Goal: Check status: Check status

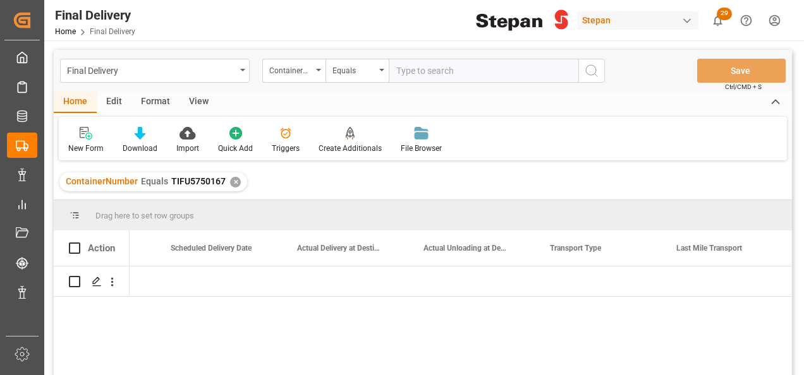
scroll to position [0, 1870]
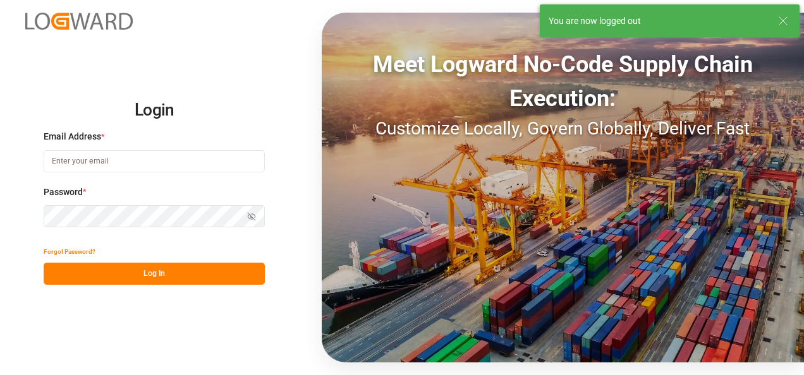
type input "[PERSON_NAME][EMAIL_ADDRESS][PERSON_NAME][DOMAIN_NAME]"
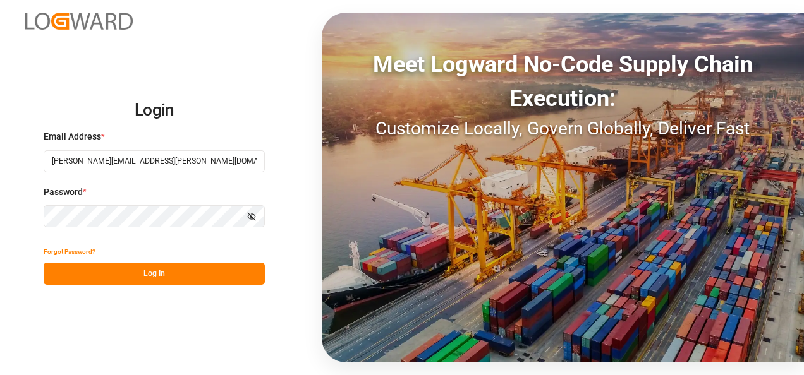
click at [147, 272] on button "Log In" at bounding box center [154, 274] width 221 height 22
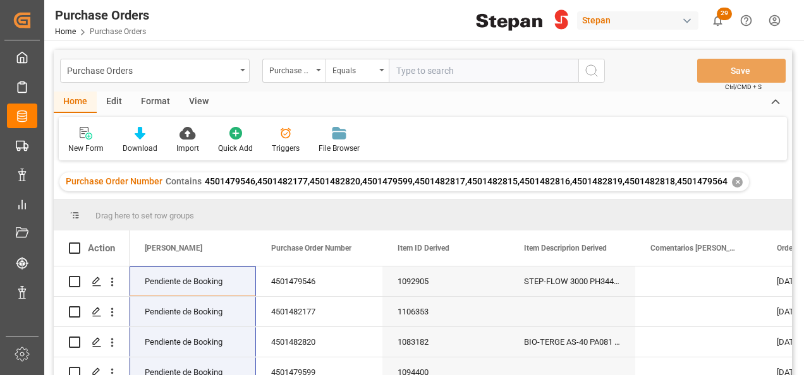
scroll to position [63, 0]
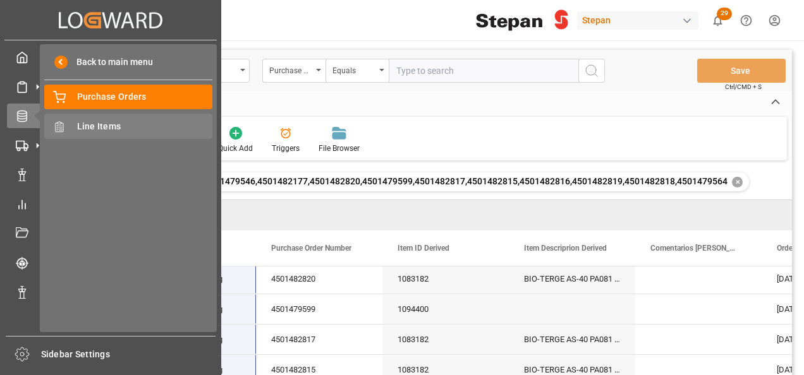
click at [92, 128] on span "Line Items" at bounding box center [145, 126] width 136 height 13
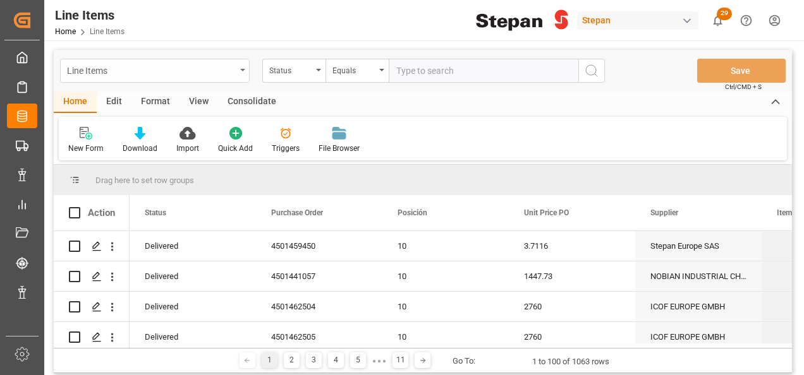
click at [243, 70] on icon "open menu" at bounding box center [242, 70] width 5 height 3
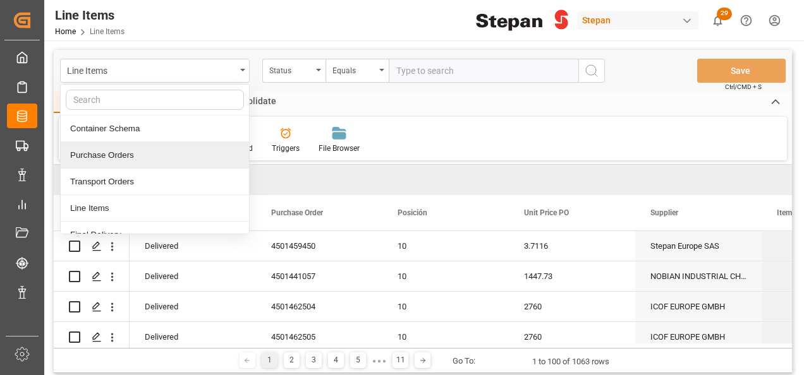
click at [92, 152] on div "Purchase Orders" at bounding box center [155, 155] width 188 height 27
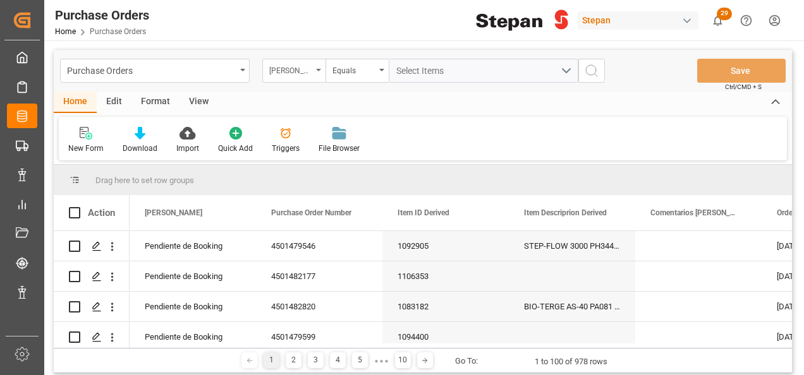
click at [316, 65] on div "Hito Stepan" at bounding box center [293, 71] width 63 height 24
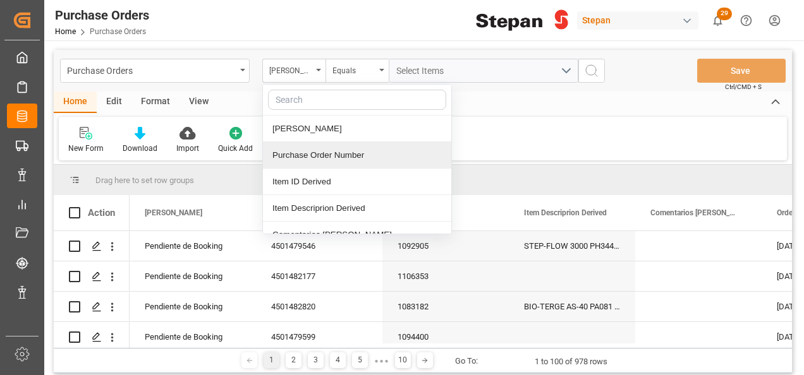
click at [303, 159] on div "Purchase Order Number" at bounding box center [357, 155] width 188 height 27
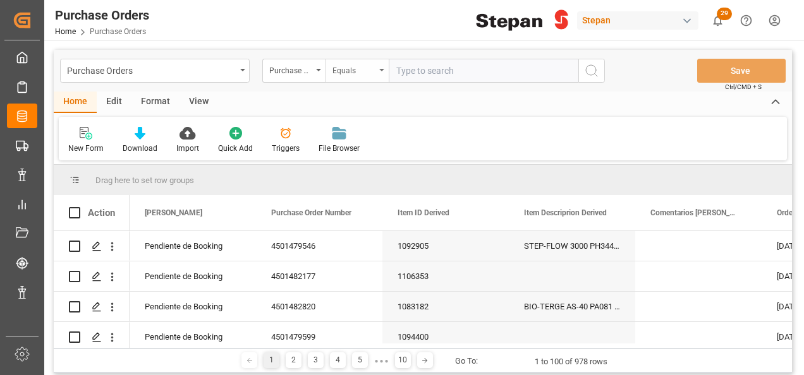
click at [383, 70] on icon "open menu" at bounding box center [381, 70] width 5 height 3
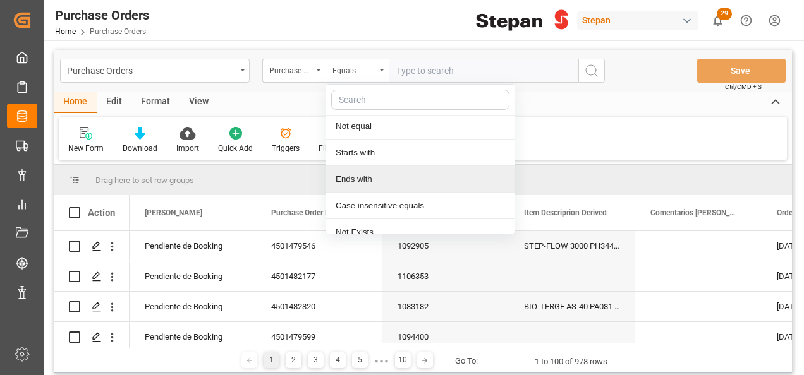
scroll to position [92, 0]
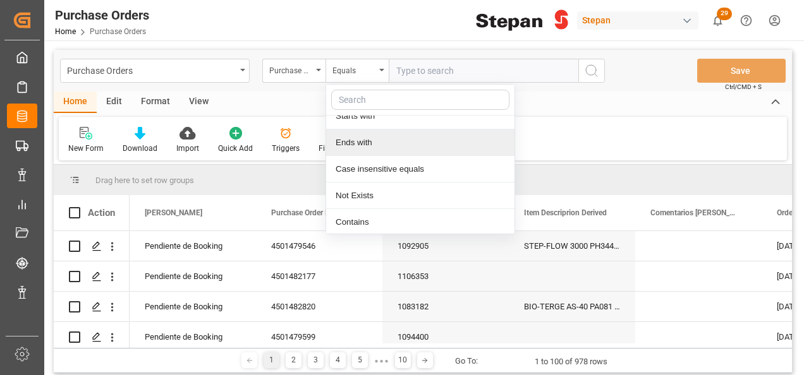
click at [355, 217] on div "Contains" at bounding box center [420, 222] width 188 height 27
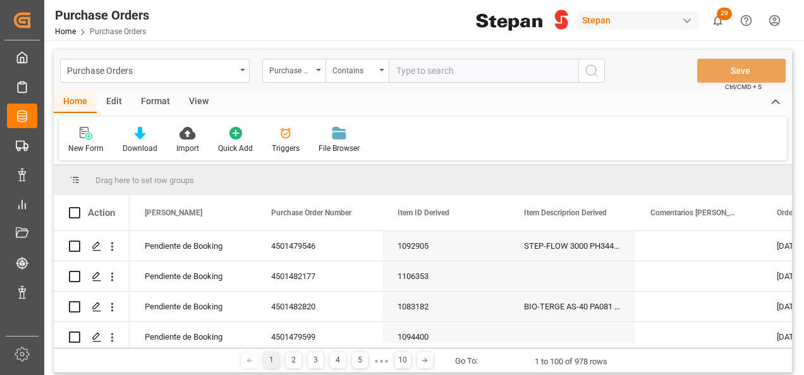
paste input "4501468583 / 4501468584"
drag, startPoint x: 454, startPoint y: 73, endPoint x: 478, endPoint y: 69, distance: 24.4
click at [454, 72] on input "4501468583 / 4501468584" at bounding box center [484, 71] width 190 height 24
type input "4501468583,4501468584"
click at [589, 69] on icon "search button" at bounding box center [591, 70] width 15 height 15
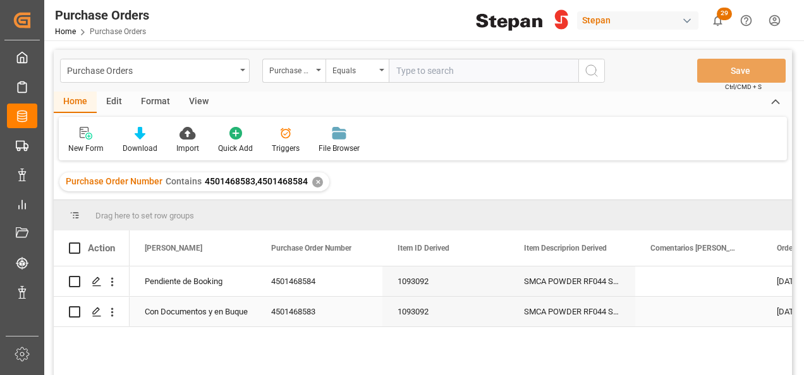
click at [215, 307] on div "Con Documentos y en Buque" at bounding box center [193, 312] width 96 height 29
drag, startPoint x: 254, startPoint y: 325, endPoint x: 246, endPoint y: 286, distance: 39.9
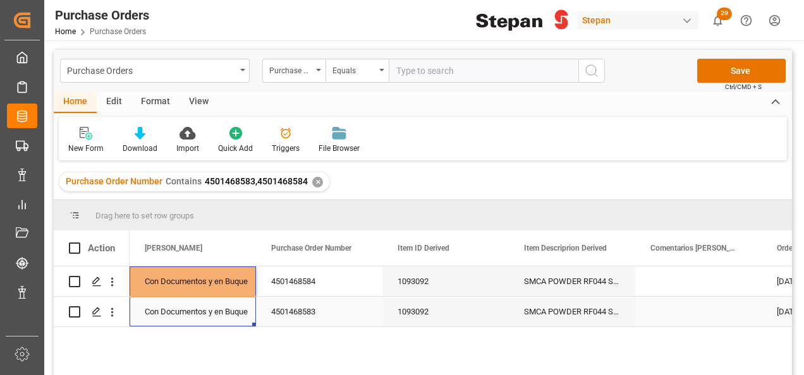
click at [298, 307] on div "4501468583" at bounding box center [319, 312] width 126 height 30
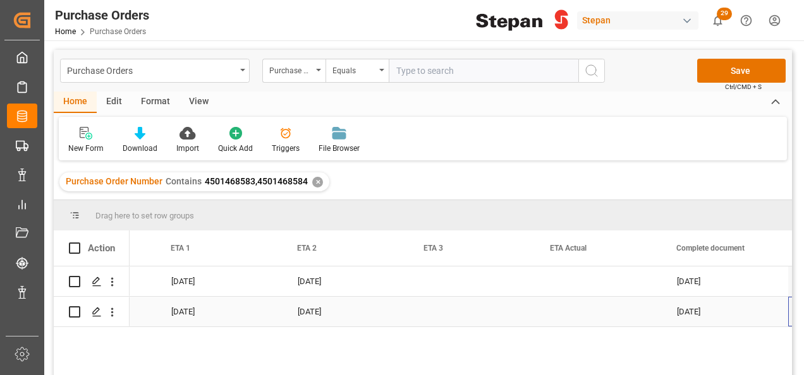
scroll to position [0, 1743]
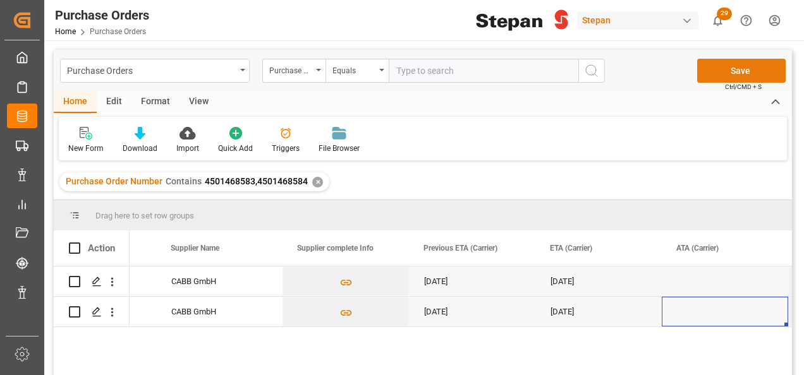
click at [743, 70] on button "Save" at bounding box center [741, 71] width 88 height 24
click at [316, 187] on div "✕" at bounding box center [317, 182] width 11 height 11
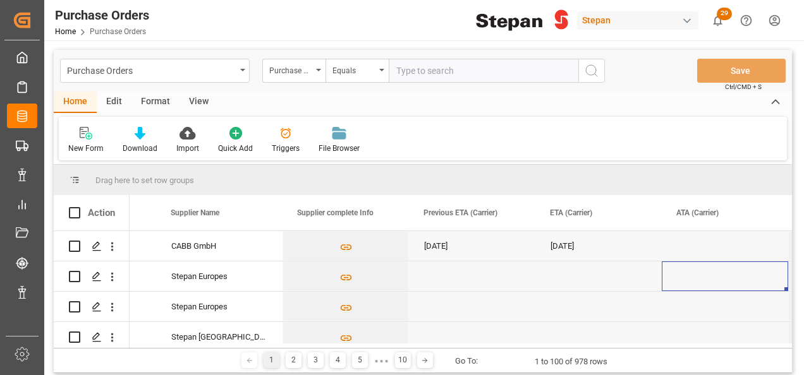
scroll to position [0, 2881]
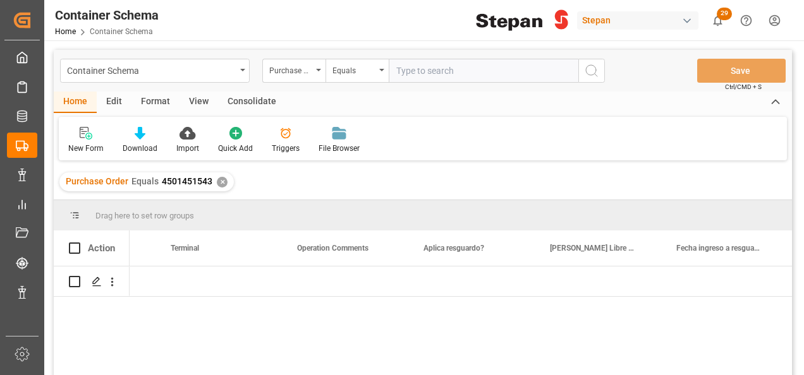
scroll to position [0, 6673]
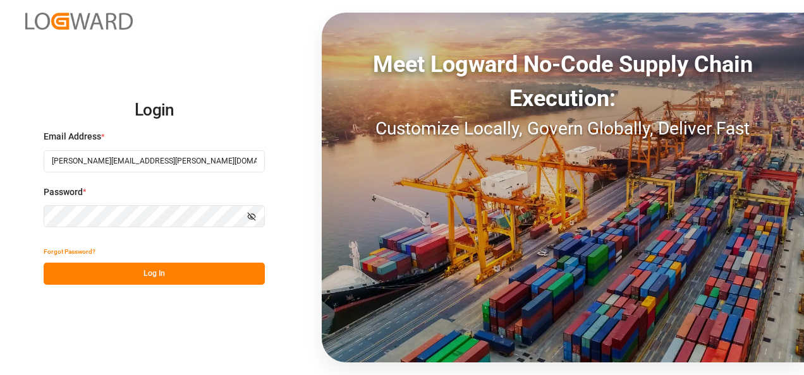
click at [133, 269] on button "Log In" at bounding box center [154, 274] width 221 height 22
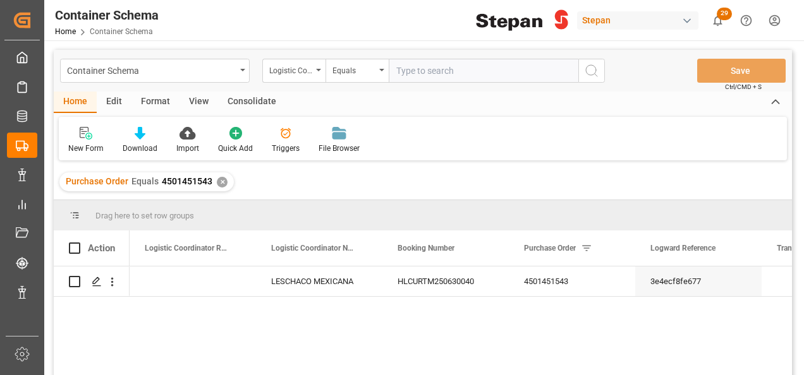
click at [220, 181] on div "✕" at bounding box center [222, 182] width 11 height 11
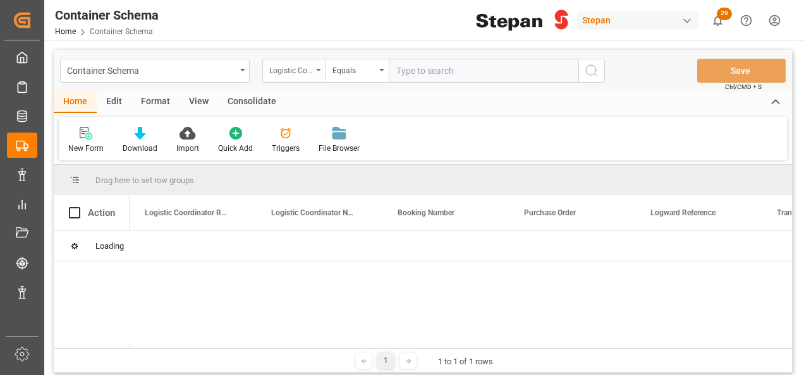
click at [320, 69] on icon "open menu" at bounding box center [318, 70] width 5 height 3
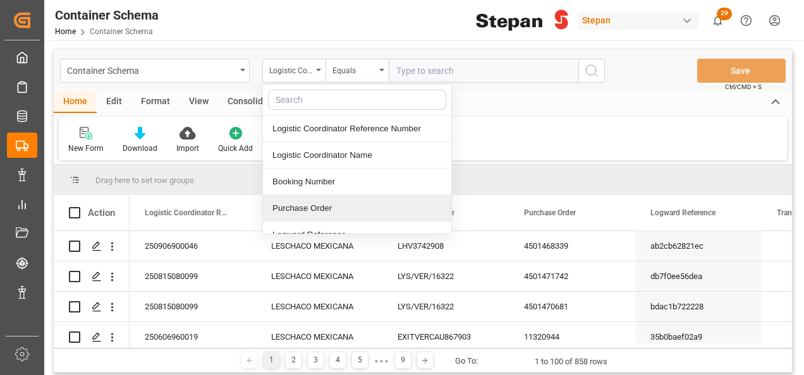
click at [300, 205] on div "Purchase Order" at bounding box center [357, 208] width 188 height 27
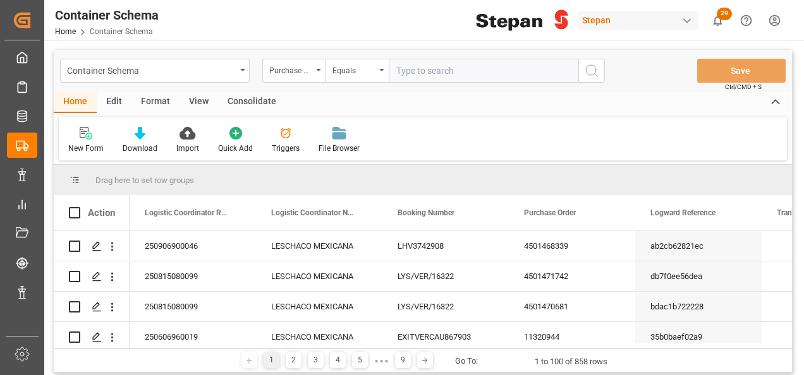
click at [399, 66] on input "text" at bounding box center [484, 71] width 190 height 24
click at [379, 70] on div "Equals" at bounding box center [356, 71] width 63 height 24
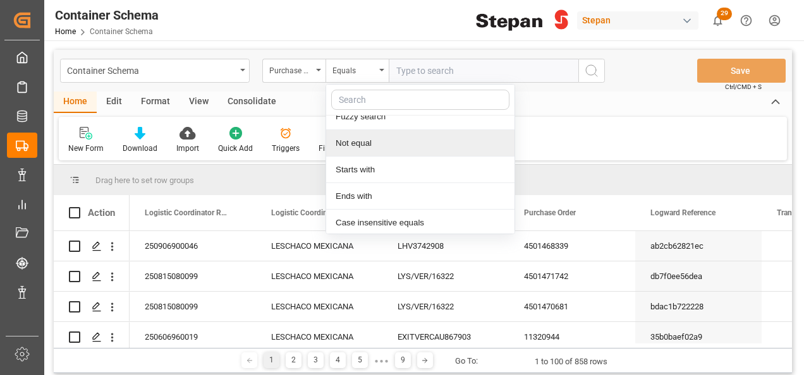
scroll to position [92, 0]
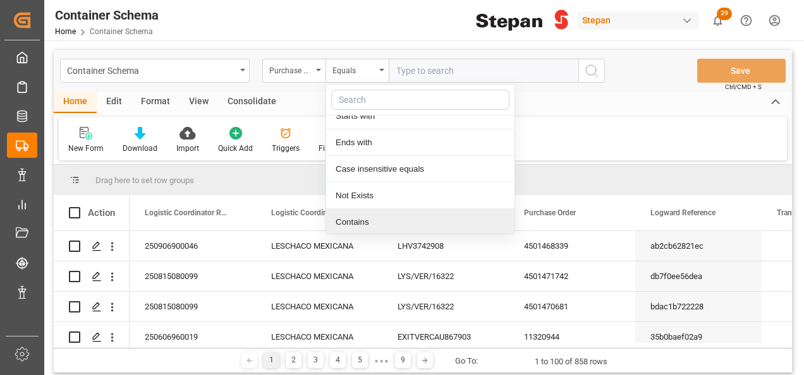
click at [350, 219] on div "Contains" at bounding box center [420, 222] width 188 height 27
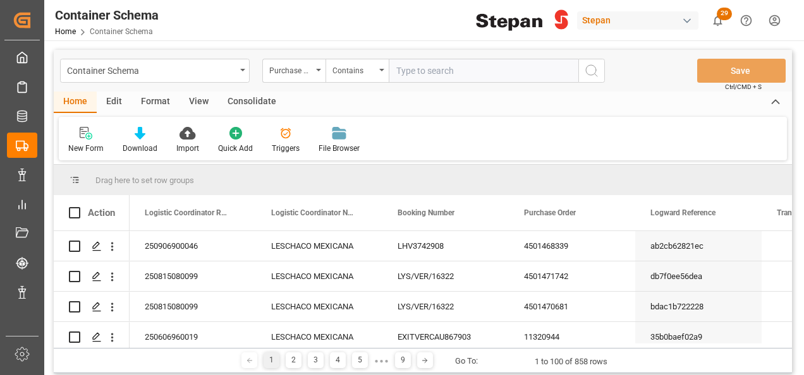
paste input "4501471742,4501470681"
type input "4501471742,4501470681"
click at [586, 71] on icon "search button" at bounding box center [591, 70] width 15 height 15
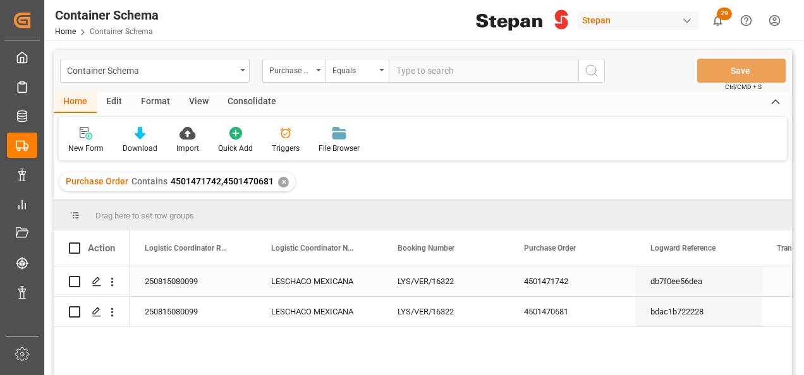
click at [209, 284] on div "250815080099" at bounding box center [193, 282] width 126 height 30
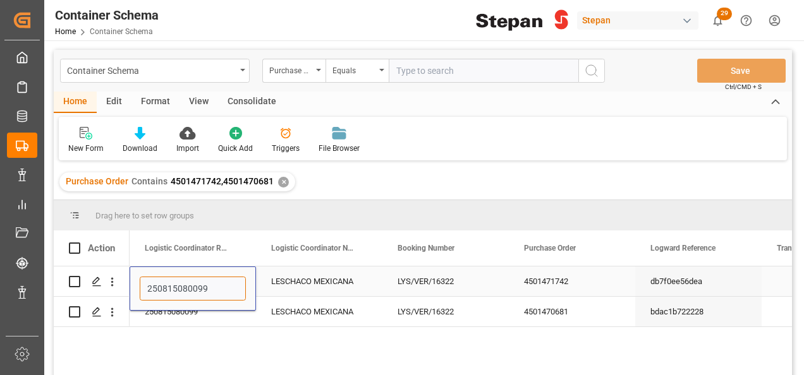
drag, startPoint x: 209, startPoint y: 284, endPoint x: 140, endPoint y: 280, distance: 68.4
click at [140, 280] on input "250815080099" at bounding box center [193, 289] width 106 height 24
paste input "915080044"
type input "250915080044"
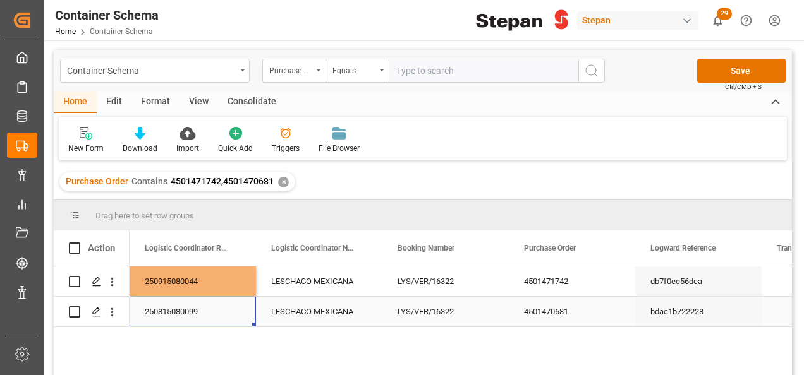
click at [183, 322] on div "250815080099" at bounding box center [193, 312] width 126 height 30
click at [209, 284] on div "250915080044" at bounding box center [193, 282] width 126 height 30
drag, startPoint x: 253, startPoint y: 293, endPoint x: 248, endPoint y: 310, distance: 17.6
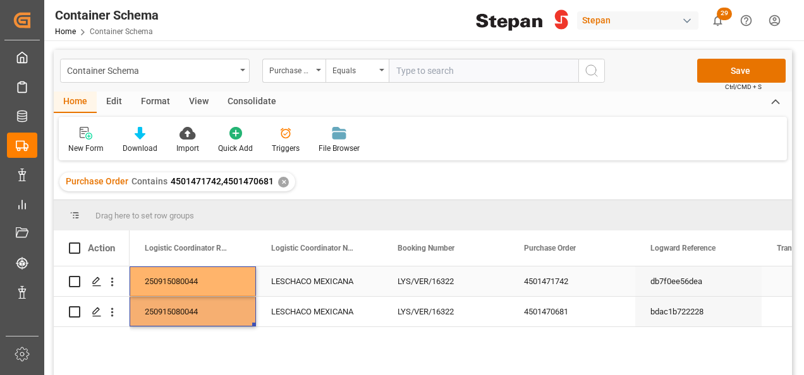
click at [301, 288] on div "LESCHACO MEXICANA" at bounding box center [319, 282] width 126 height 30
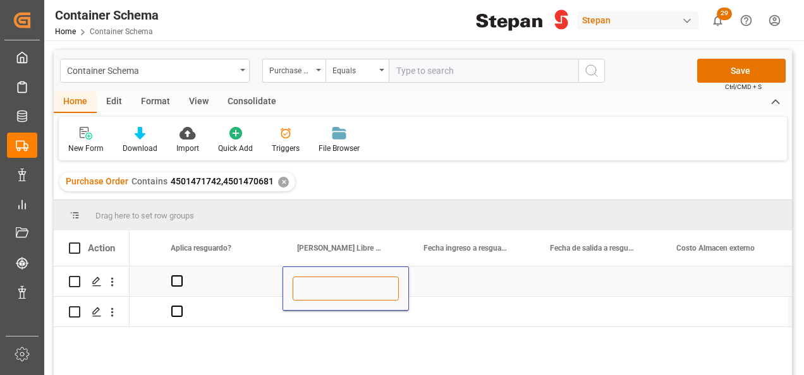
click at [341, 282] on input "Press SPACE to select this row." at bounding box center [346, 289] width 106 height 24
type input "12"
click at [332, 327] on div "Press SPACE to select this row." at bounding box center [345, 312] width 126 height 30
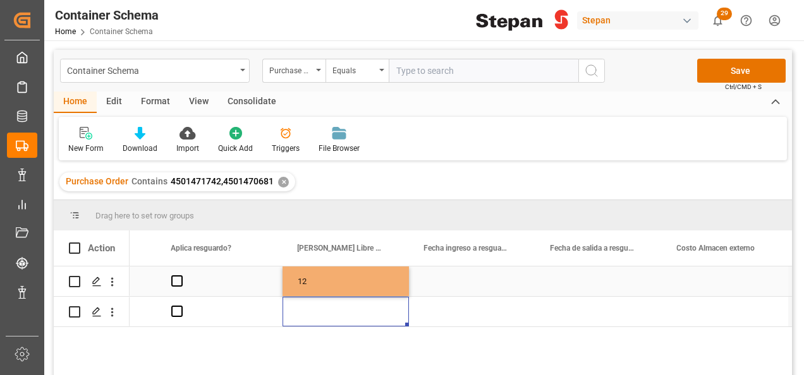
click at [345, 281] on div "12" at bounding box center [345, 282] width 126 height 30
drag, startPoint x: 407, startPoint y: 296, endPoint x: 403, endPoint y: 310, distance: 14.4
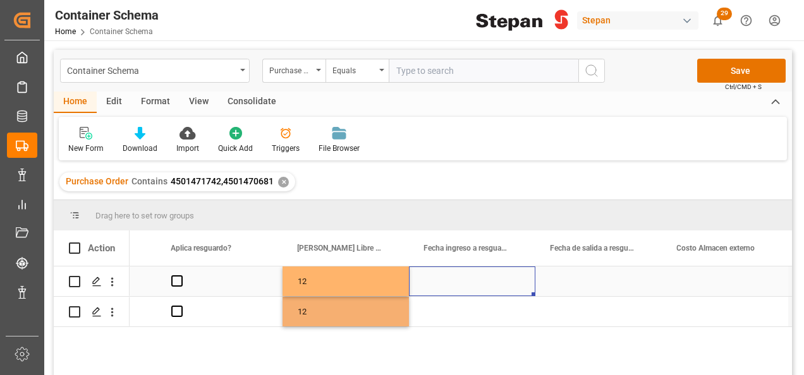
click at [442, 278] on div "Press SPACE to select this row." at bounding box center [472, 282] width 126 height 30
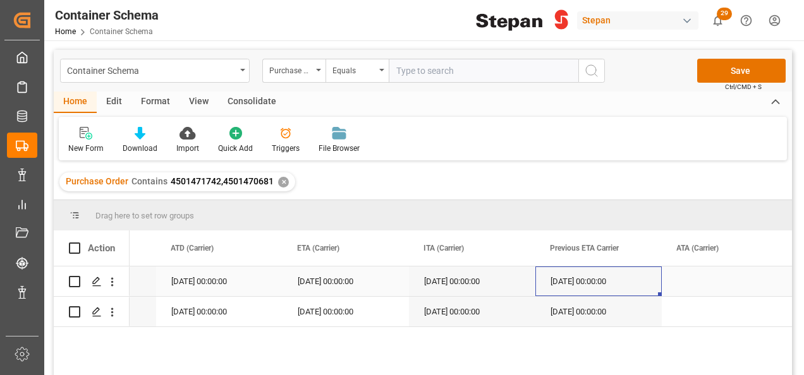
click at [320, 279] on div "[DATE] 00:00:00" at bounding box center [345, 282] width 126 height 30
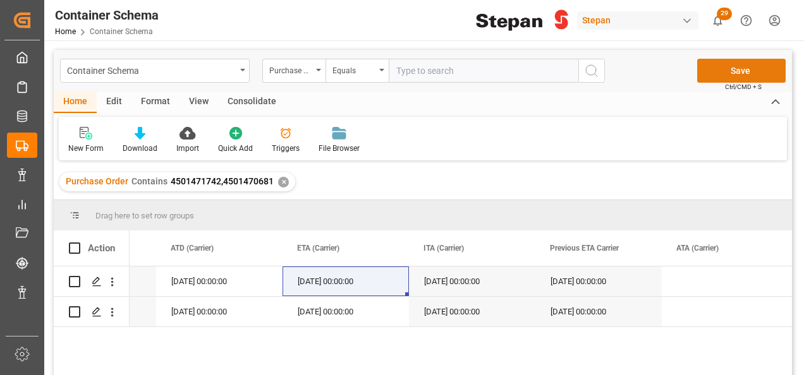
click at [740, 71] on button "Save" at bounding box center [741, 71] width 88 height 24
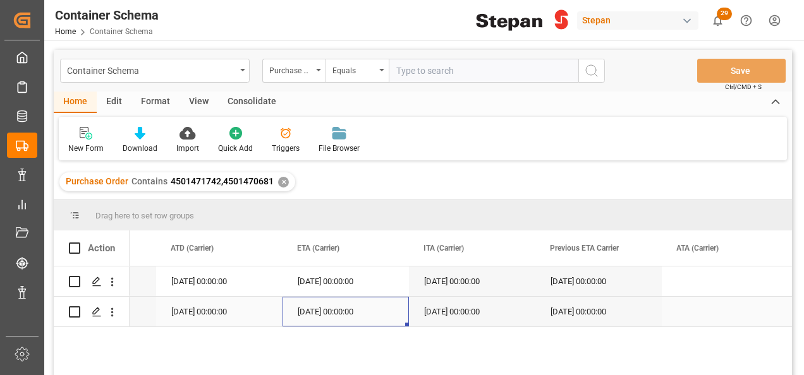
click at [379, 315] on div "[DATE] 00:00:00" at bounding box center [345, 312] width 126 height 30
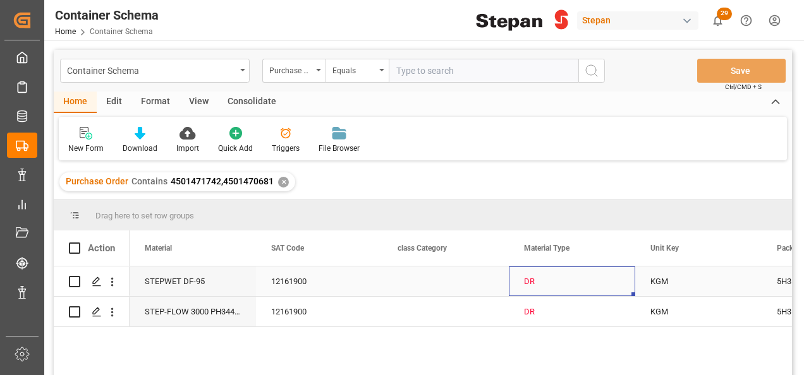
click at [575, 286] on div "DR" at bounding box center [572, 281] width 96 height 29
click at [609, 287] on icon "open menu" at bounding box center [611, 289] width 15 height 15
click at [553, 369] on div "DRUMS" at bounding box center [571, 369] width 105 height 44
type input "DRUMS"
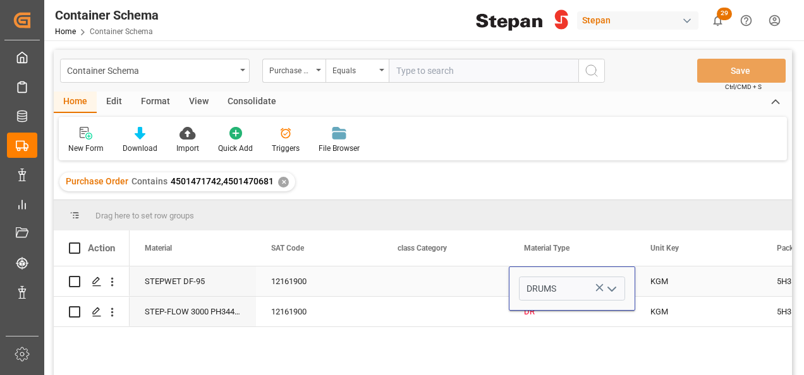
click at [566, 327] on div "5H3 KGM DRUMS 12161900 STEPWET DF-95 1056759 1 5H3 KGM DR 12161900 STEP-FLOW 30…" at bounding box center [461, 325] width 662 height 117
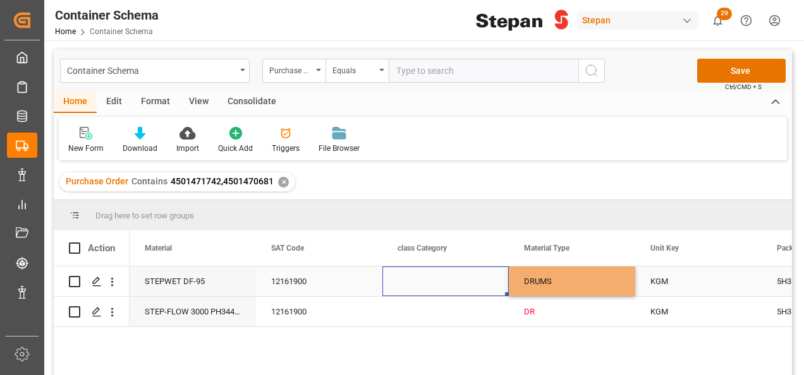
click at [479, 272] on div "Press SPACE to select this row." at bounding box center [445, 282] width 126 height 30
click at [573, 282] on div "DRUMS" at bounding box center [572, 281] width 96 height 29
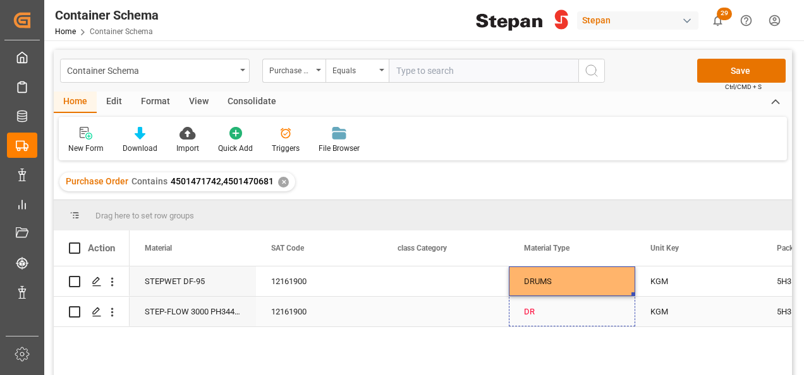
drag, startPoint x: 633, startPoint y: 296, endPoint x: 631, endPoint y: 303, distance: 8.0
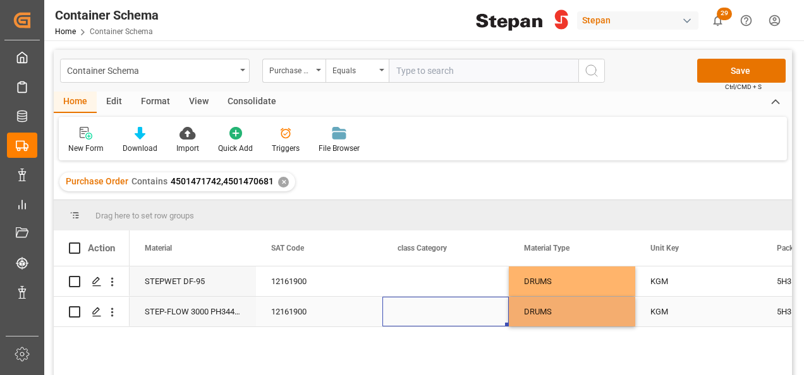
click at [440, 313] on div "Press SPACE to select this row." at bounding box center [445, 312] width 126 height 30
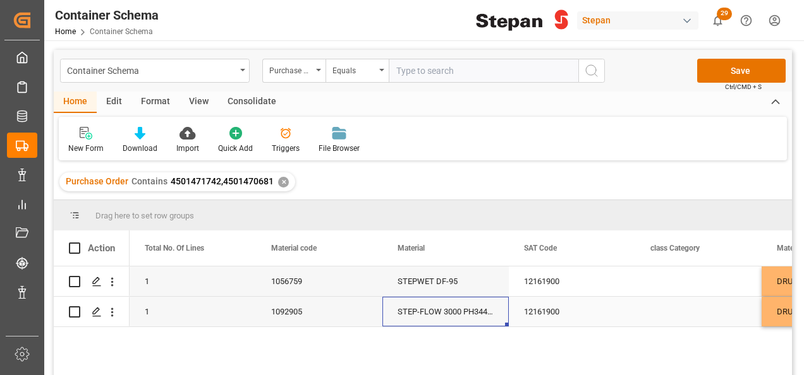
click at [356, 306] on div "1092905" at bounding box center [319, 312] width 126 height 30
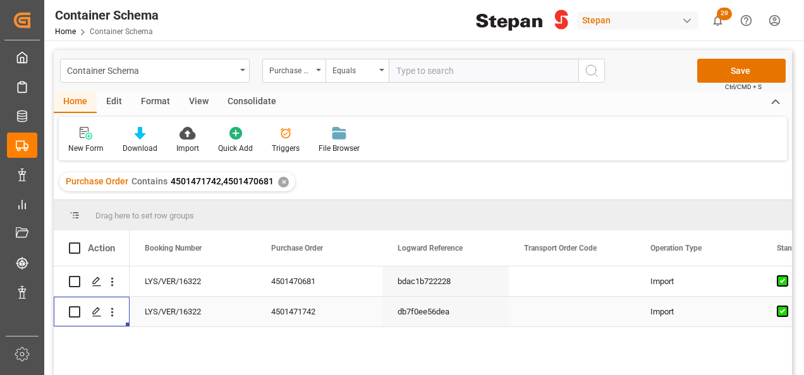
drag, startPoint x: 94, startPoint y: 315, endPoint x: 470, endPoint y: 291, distance: 377.4
click at [390, 352] on div "Yes Yes Import bdac1b722228 4501470681 LYS/VER/16322 LESCHACO MEXICANA 25091508…" at bounding box center [423, 323] width 738 height 112
click at [741, 66] on button "Save" at bounding box center [741, 71] width 88 height 24
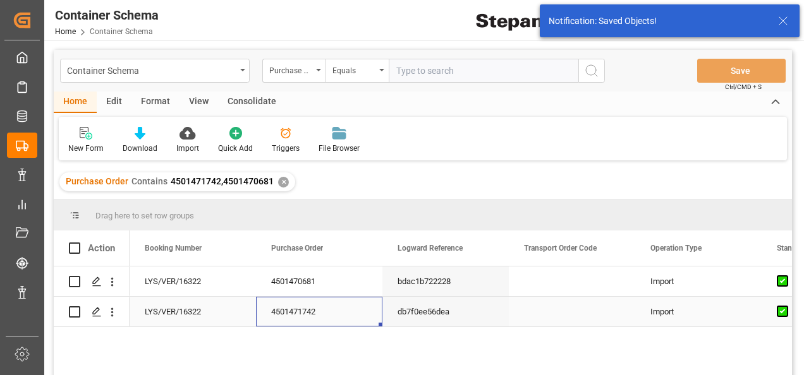
click at [320, 308] on div "4501471742" at bounding box center [319, 312] width 126 height 30
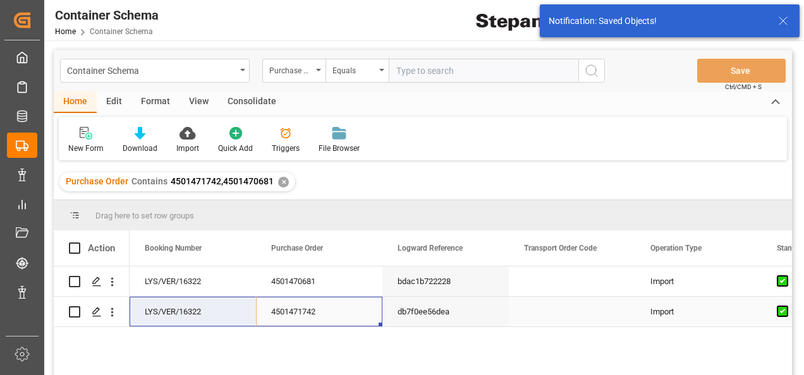
drag, startPoint x: 325, startPoint y: 312, endPoint x: 253, endPoint y: 312, distance: 72.7
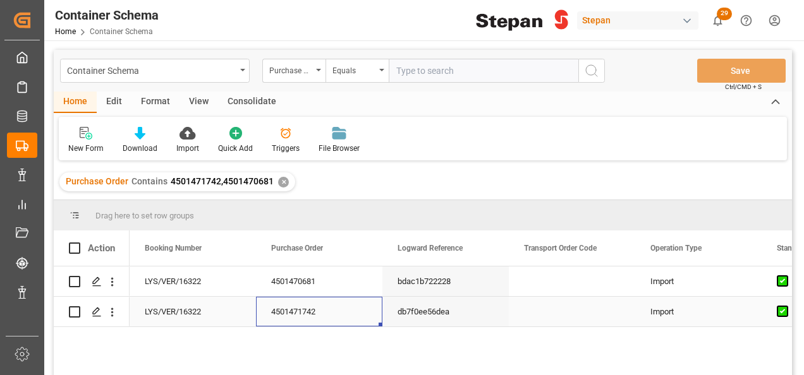
click at [307, 312] on div "4501471742" at bounding box center [319, 312] width 126 height 30
click at [313, 311] on div "4501471742" at bounding box center [319, 312] width 126 height 30
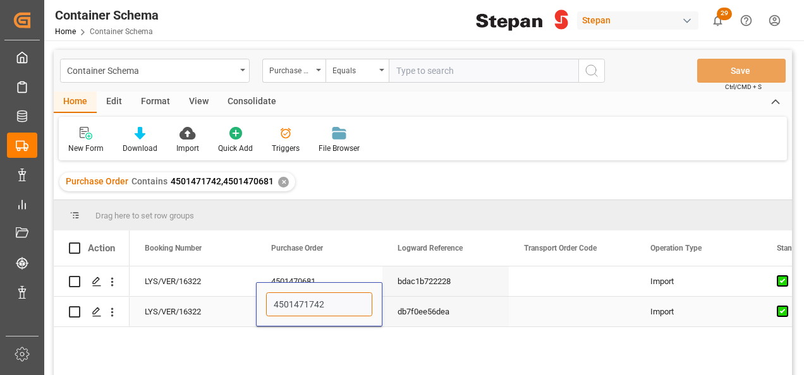
drag, startPoint x: 332, startPoint y: 307, endPoint x: 255, endPoint y: 301, distance: 77.4
click at [256, 301] on div "4501471742" at bounding box center [319, 304] width 126 height 44
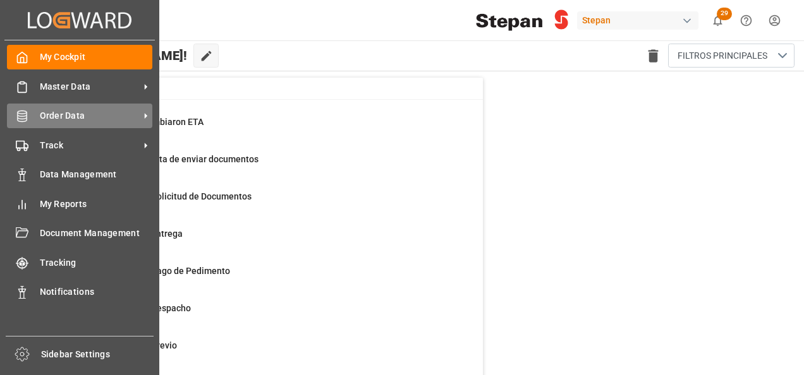
click at [33, 114] on div "Order Data Order Data" at bounding box center [79, 116] width 145 height 25
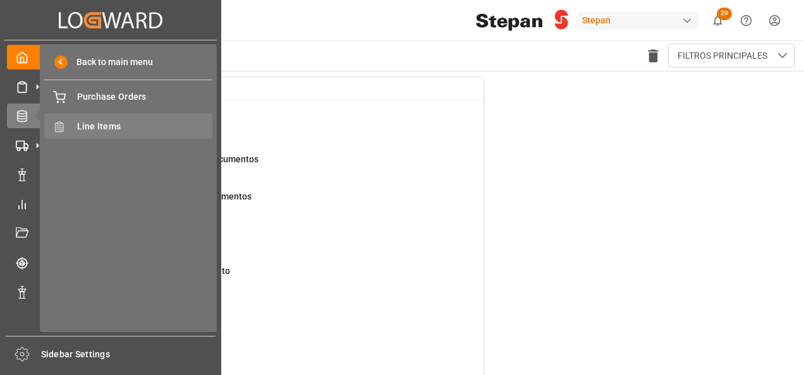
click at [119, 133] on span "Line Items" at bounding box center [145, 126] width 136 height 13
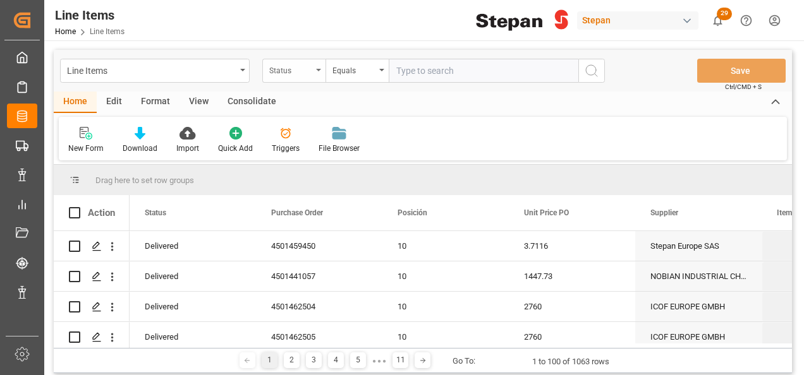
click at [319, 71] on div "Status" at bounding box center [293, 71] width 63 height 24
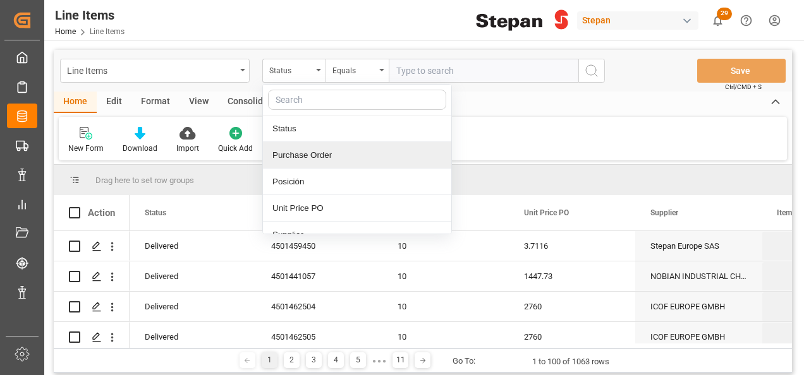
click at [289, 154] on div "Purchase Order" at bounding box center [357, 155] width 188 height 27
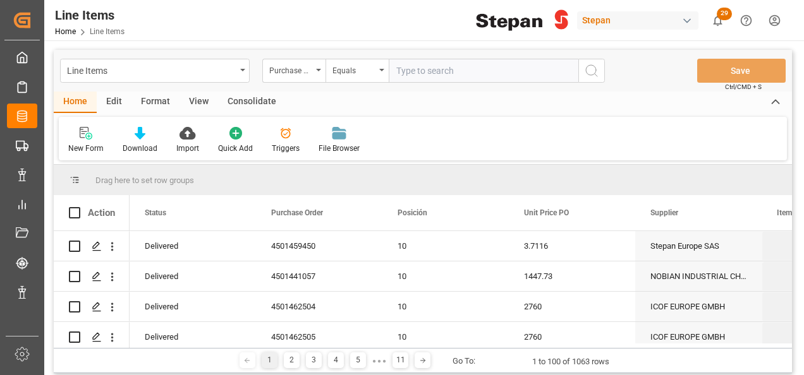
click at [403, 66] on input "text" at bounding box center [484, 71] width 190 height 24
paste input "4501471742"
type input "4501471742"
click at [595, 76] on icon "search button" at bounding box center [591, 70] width 15 height 15
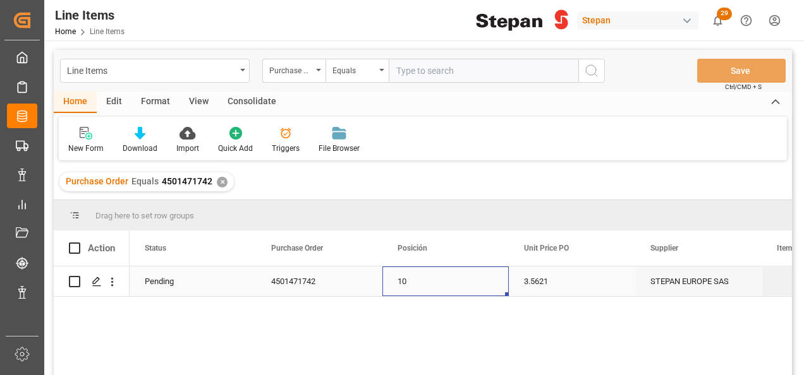
click at [425, 273] on div "10" at bounding box center [446, 281] width 96 height 29
